Goal: Information Seeking & Learning: Learn about a topic

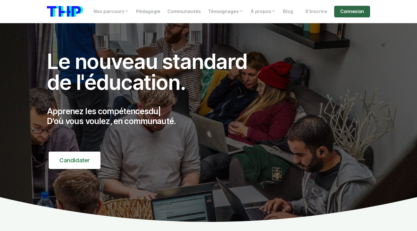
click at [343, 12] on link "Connexion" at bounding box center [352, 12] width 36 height 12
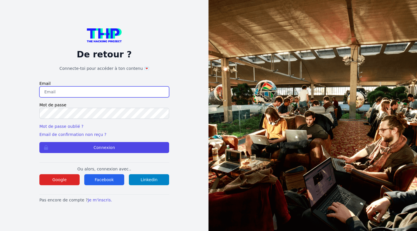
type input "maelbeaucourt@live.fr"
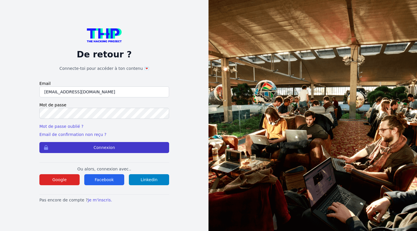
click at [84, 151] on button "Connexion" at bounding box center [104, 147] width 130 height 11
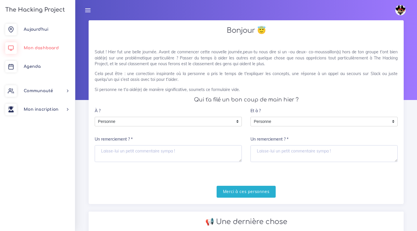
click at [48, 51] on link "Mon dashboard" at bounding box center [37, 48] width 75 height 19
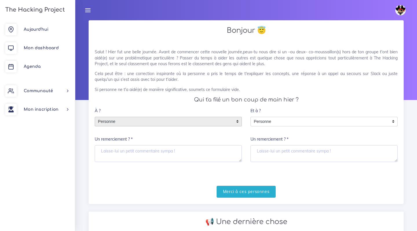
click at [110, 120] on span "Personne" at bounding box center [164, 121] width 138 height 9
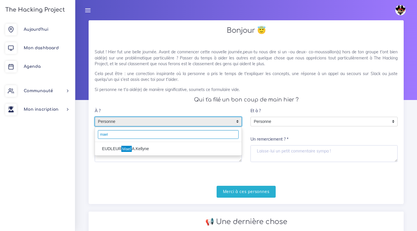
type input "mael b"
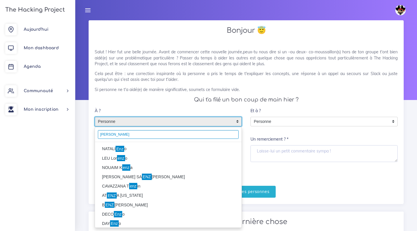
type input "[PERSON_NAME]"
click at [121, 146] on mark "Enz" at bounding box center [120, 149] width 9 height 6
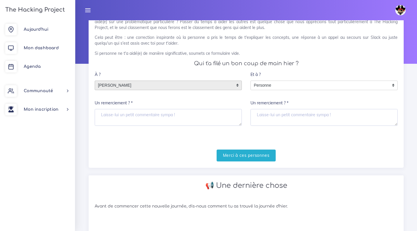
scroll to position [36, 0]
click at [245, 160] on div "Salut ! Hier fut une belle journée. Avant de commencer cette nouvelle journée,p…" at bounding box center [246, 86] width 315 height 160
click at [244, 157] on input "Merci à ces personnes" at bounding box center [246, 155] width 59 height 12
click at [201, 119] on textarea "Un remerciement ? *" at bounding box center [168, 117] width 147 height 17
type textarea "merci"
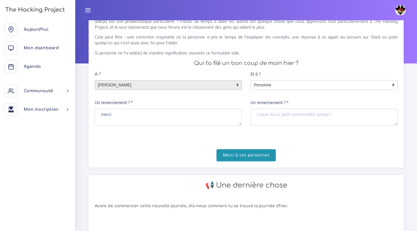
click at [243, 154] on input "Merci à ces personnes" at bounding box center [246, 155] width 59 height 12
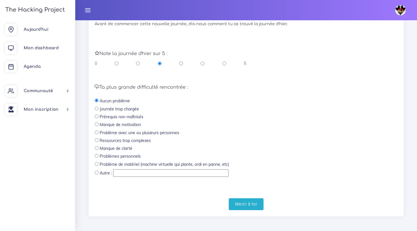
scroll to position [147, 0]
click at [256, 207] on input "Merci à toi" at bounding box center [246, 204] width 35 height 12
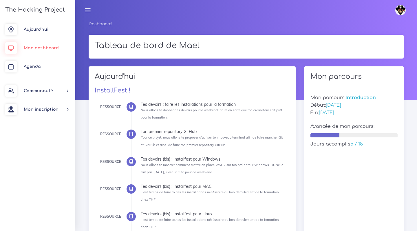
click at [40, 45] on link "Mon dashboard" at bounding box center [37, 48] width 75 height 19
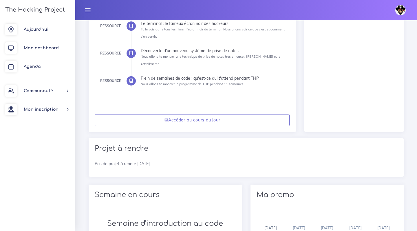
scroll to position [299, 0]
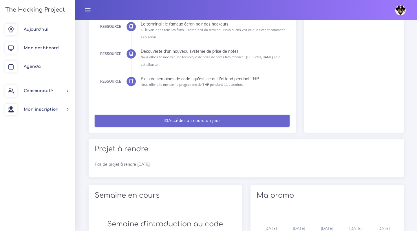
click at [180, 115] on link "Accéder au cours du jour" at bounding box center [192, 121] width 195 height 12
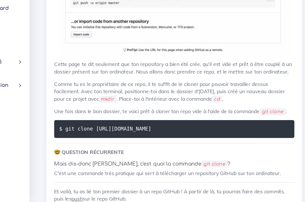
scroll to position [994, 0]
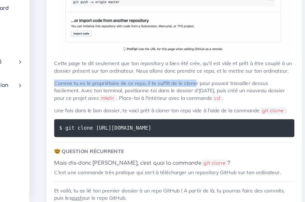
drag, startPoint x: 110, startPoint y: 54, endPoint x: 154, endPoint y: 59, distance: 43.8
click at [154, 105] on p "Comme tu es le propriétaire de ce repo, il te suffit de le cloner pour pouvoir …" at bounding box center [190, 114] width 191 height 18
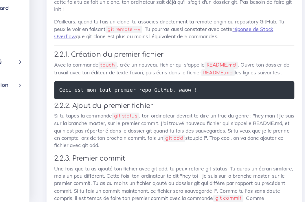
scroll to position [1279, 0]
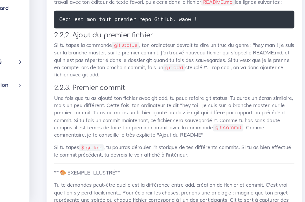
click at [153, 156] on p "Si tu tapes $ git log , tu pourras dérouler l'historique de tes différents comm…" at bounding box center [190, 162] width 191 height 12
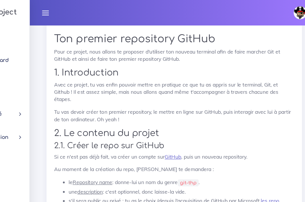
scroll to position [681, 0]
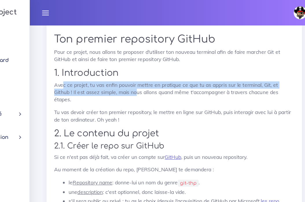
drag, startPoint x: 52, startPoint y: 63, endPoint x: 110, endPoint y: 69, distance: 58.2
click at [110, 69] on p "Avec ce projet, tu vas enfin pouvoir mettre en pratique ce que tu as appris sur…" at bounding box center [190, 74] width 191 height 18
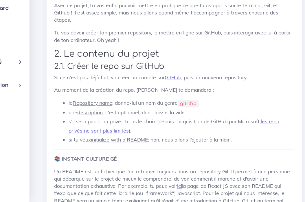
scroll to position [703, 0]
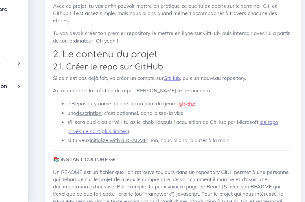
drag, startPoint x: 160, startPoint y: 77, endPoint x: 146, endPoint y: 76, distance: 13.3
click at [193, 120] on code "git-thp" at bounding box center [201, 123] width 17 height 6
copy li "git-thp"
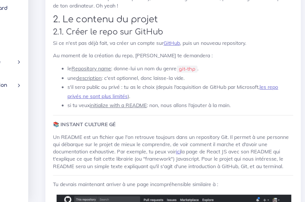
scroll to position [734, 0]
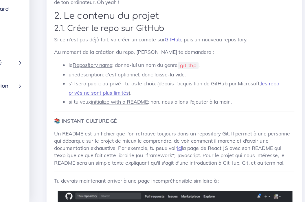
click at [119, 144] on p "Un README est un fichier que l'on retrouve toujours dans un repository Git. Il …" at bounding box center [190, 158] width 191 height 29
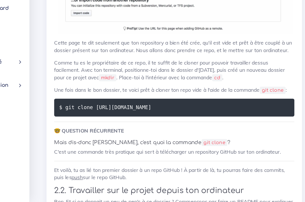
scroll to position [1018, 0]
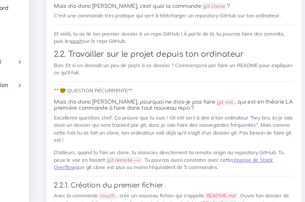
scroll to position [1120, 0]
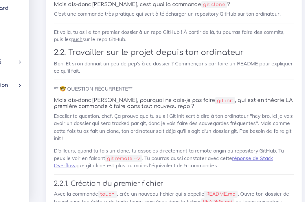
click at [149, 131] on p "Excellente question, chef. Ça prouve que tu suis ! Git init sert à dire à ton o…" at bounding box center [190, 142] width 191 height 23
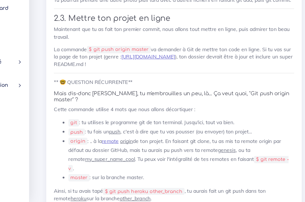
scroll to position [1531, 0]
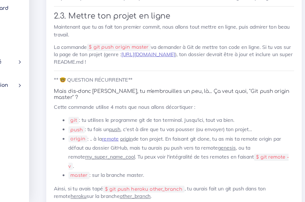
click at [149, 148] on li "origin : .. à la remote origin de ton projet. En faisant git clone, tu as mis t…" at bounding box center [196, 162] width 180 height 29
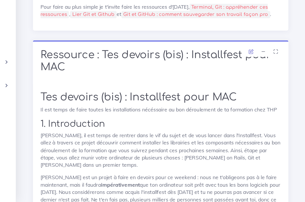
scroll to position [3666, 0]
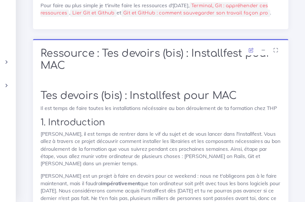
click at [101, 145] on p "[PERSON_NAME], il est temps de rentrer dans le vif du sujet et de vous lancer d…" at bounding box center [190, 159] width 191 height 29
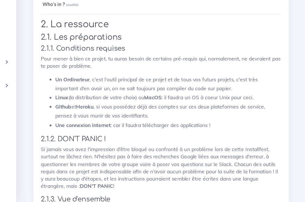
scroll to position [4020, 0]
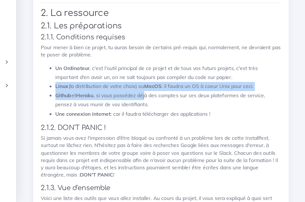
drag, startPoint x: 118, startPoint y: 36, endPoint x: 118, endPoint y: 26, distance: 10.4
click at [118, 92] on ul "Un Ordinateur , c'est l'outil principal de ce projet et de tous vos futurs proj…" at bounding box center [190, 114] width 191 height 44
click at [118, 92] on li "Un Ordinateur , c'est l'outil principal de ce projet et de tous vos futurs proj…" at bounding box center [196, 99] width 180 height 14
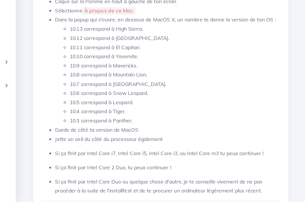
scroll to position [4287, 0]
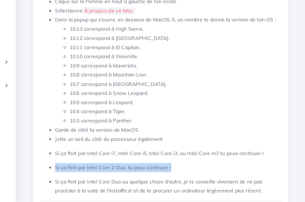
drag, startPoint x: 146, startPoint y: 97, endPoint x: 55, endPoint y: 89, distance: 91.0
click at [95, 89] on ul "Clique sur la Pomme en haut à gauche de ton écran Sélectionne À propos de ce Ma…" at bounding box center [190, 118] width 191 height 158
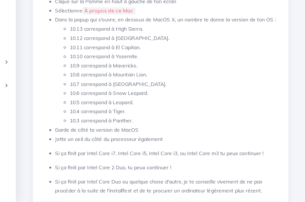
click at [106, 182] on p "Si ça finit par Intel Core Duo ou quelque chose d'autre, je te conseille viveme…" at bounding box center [196, 189] width 180 height 14
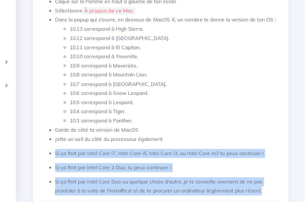
drag, startPoint x: 211, startPoint y: 112, endPoint x: 31, endPoint y: 77, distance: 182.7
copy ul "Si ça finit par Intel Core i7, Intel Core i5, Intel Core i3, ou Intel Core m3 t…"
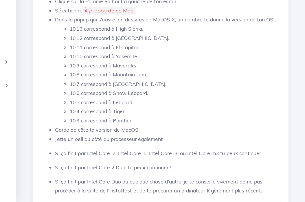
click at [120, 141] on li "Garde de côté ta version de MacOS" at bounding box center [196, 144] width 180 height 7
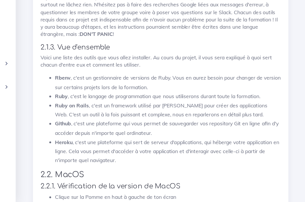
scroll to position [4133, 0]
click at [106, 135] on li "Github , c'est une plateforme qui vous permet de sauvegarder vos repository Git…" at bounding box center [196, 142] width 180 height 14
click at [106, 122] on strong "Ruby on Rails" at bounding box center [119, 124] width 27 height 5
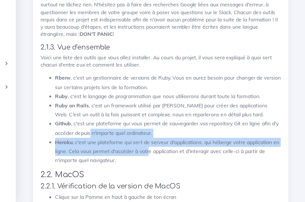
drag, startPoint x: 72, startPoint y: 67, endPoint x: 119, endPoint y: 78, distance: 48.0
click at [119, 99] on ul "Rbenv , c'est un gestionnaire de versions de Ruby. Vous en aurez besoin pour ch…" at bounding box center [190, 135] width 191 height 73
click at [119, 150] on li "Heroku , c'est une plateforme qui sert de serveur d'applications, qui héberge v…" at bounding box center [196, 161] width 180 height 22
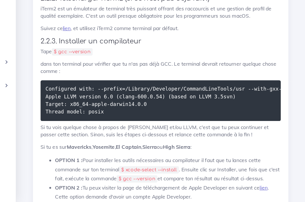
scroll to position [4525, 0]
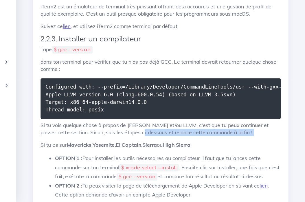
drag, startPoint x: 104, startPoint y: 65, endPoint x: 158, endPoint y: 71, distance: 54.4
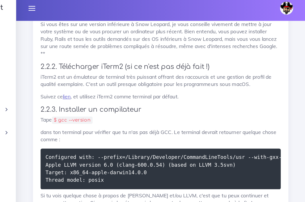
scroll to position [4506, 0]
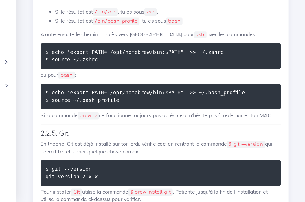
scroll to position [4956, 0]
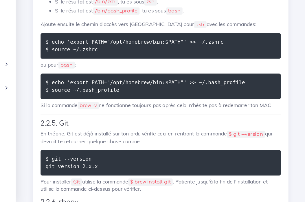
click at [147, 143] on p "En théorie, Git est déjà installé sur ton ordi, vérifie ceci en rentrant la com…" at bounding box center [190, 149] width 191 height 12
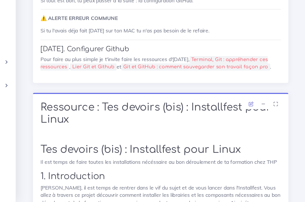
click at [143, 188] on p "[PERSON_NAME], il est temps de rentrer dans le vif du sujet et de vous lancer d…" at bounding box center [190, 202] width 191 height 29
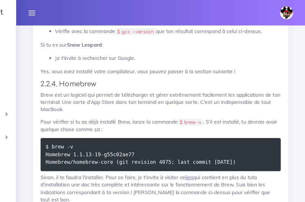
scroll to position [4680, 0]
